Goal: Find specific page/section: Find specific page/section

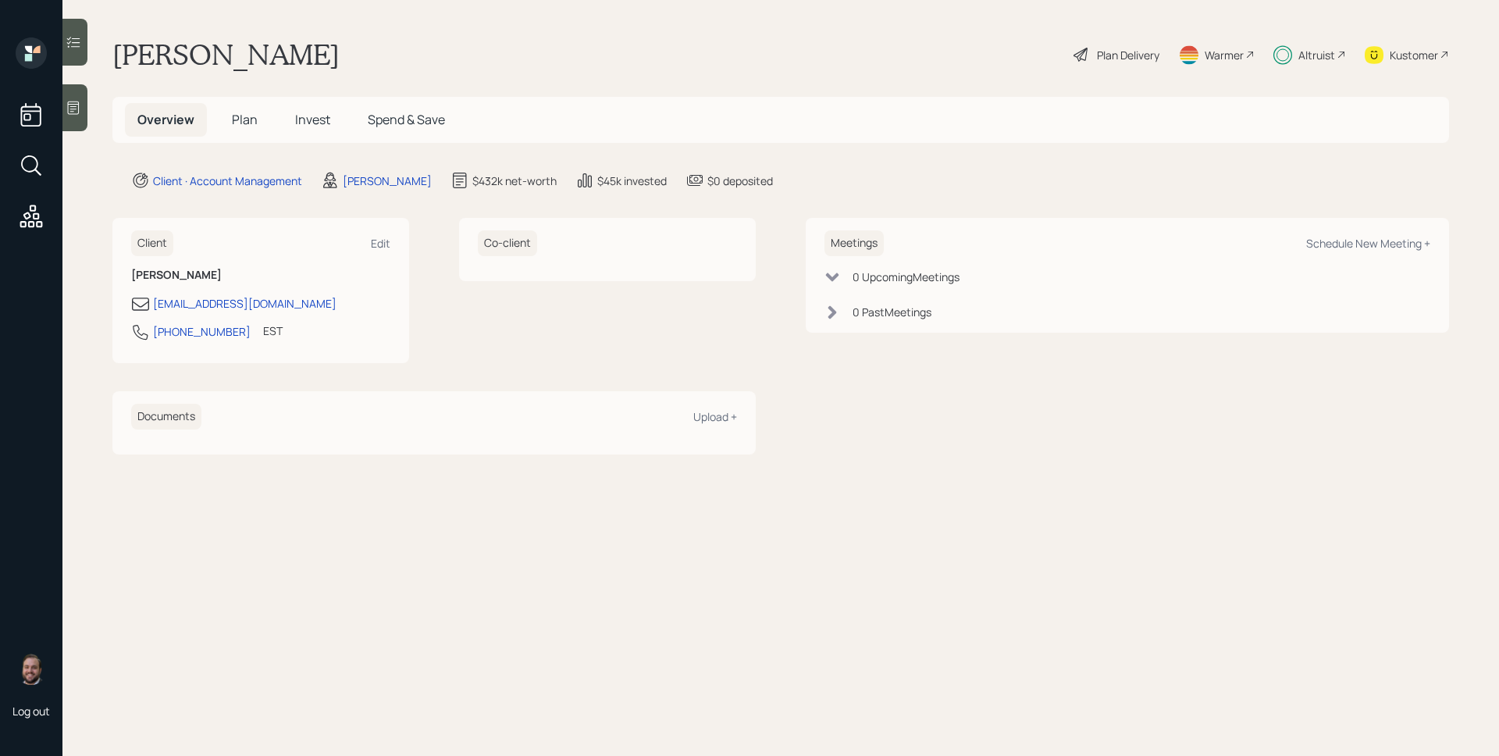
click at [1286, 45] on icon at bounding box center [1282, 55] width 19 height 20
